Goal: Task Accomplishment & Management: Complete application form

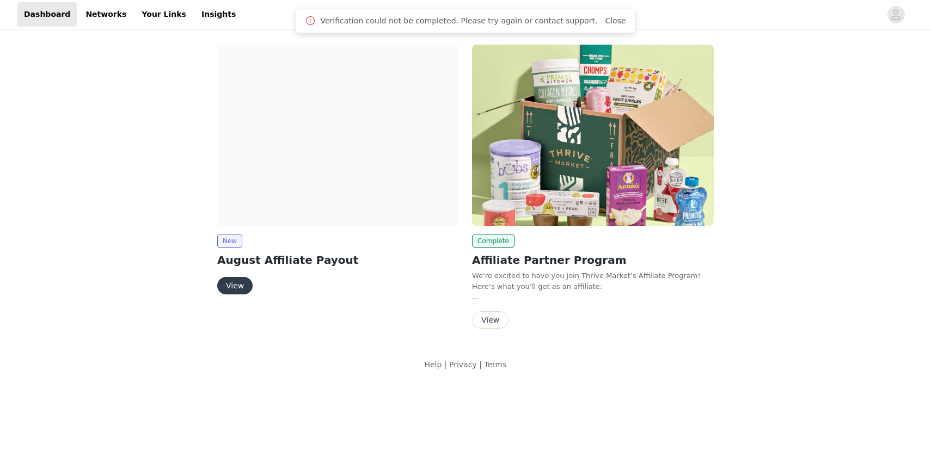
click at [240, 290] on button "View" at bounding box center [234, 285] width 35 height 17
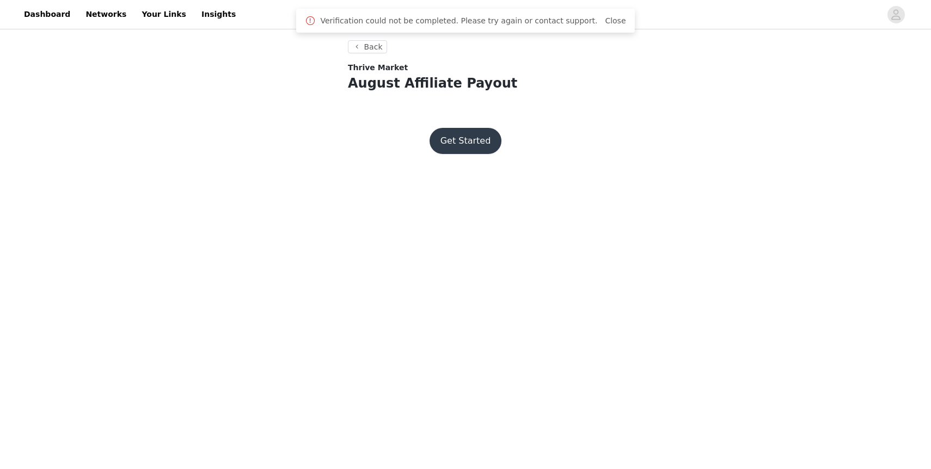
click at [483, 134] on button "Get Started" at bounding box center [465, 141] width 72 height 26
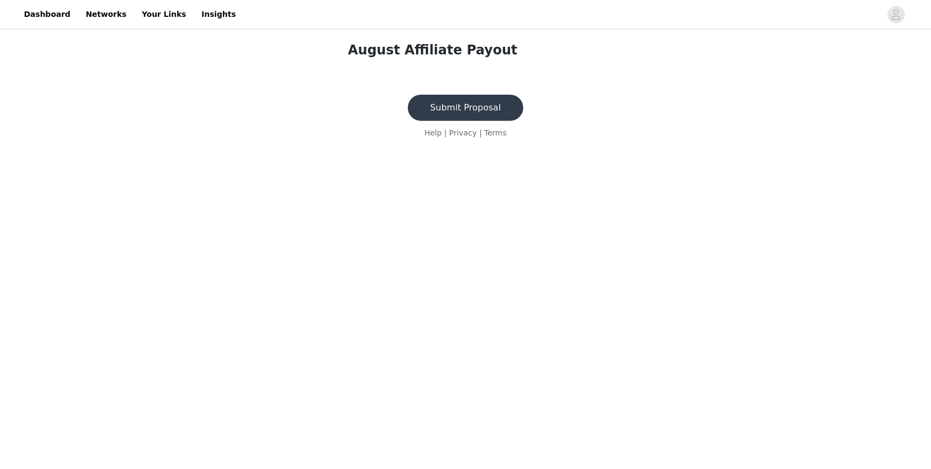
click at [480, 108] on button "Submit Proposal" at bounding box center [465, 108] width 115 height 26
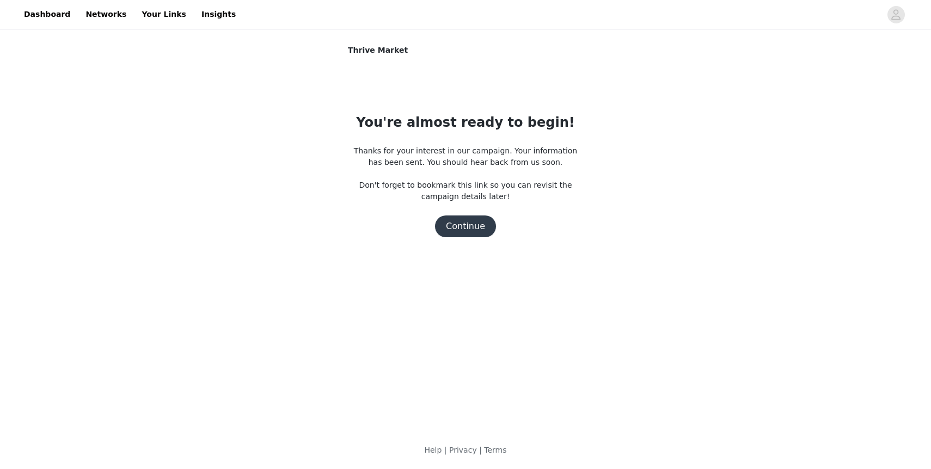
click at [71, 16] on div "Dashboard Networks Your Links Insights" at bounding box center [129, 14] width 225 height 24
click at [67, 17] on link "Dashboard" at bounding box center [46, 14] width 59 height 24
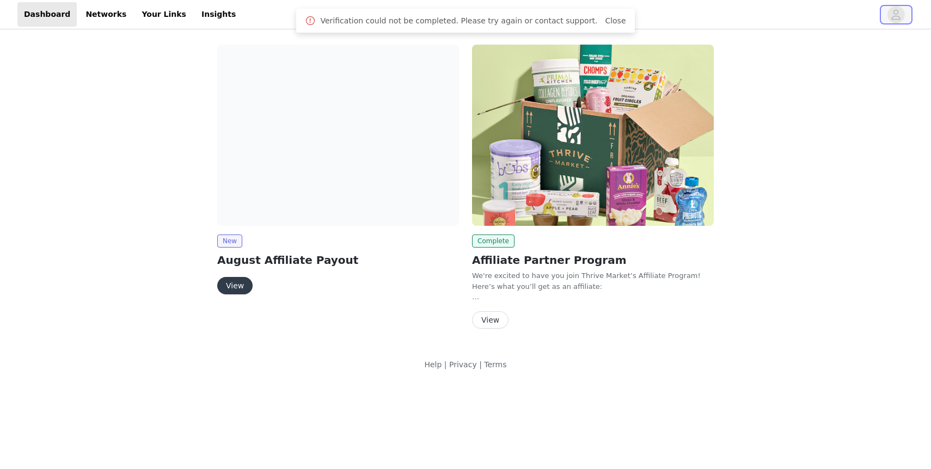
click at [899, 15] on icon "avatar" at bounding box center [895, 14] width 10 height 17
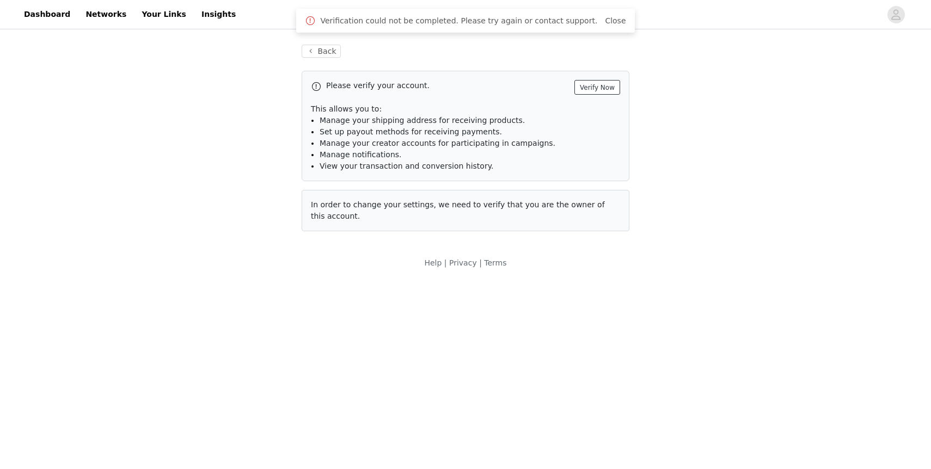
click at [598, 84] on button "Verify Now" at bounding box center [597, 87] width 46 height 15
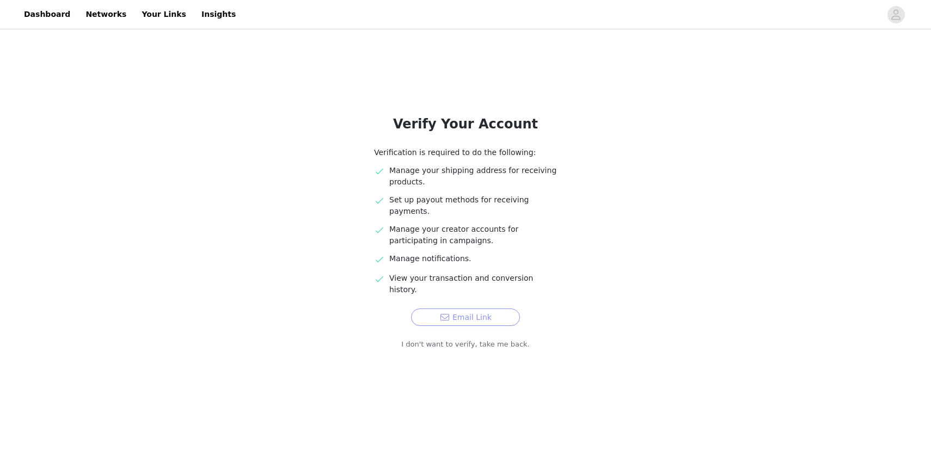
click at [436, 309] on button "Email Link" at bounding box center [465, 317] width 109 height 17
